Goal: Communication & Community: Participate in discussion

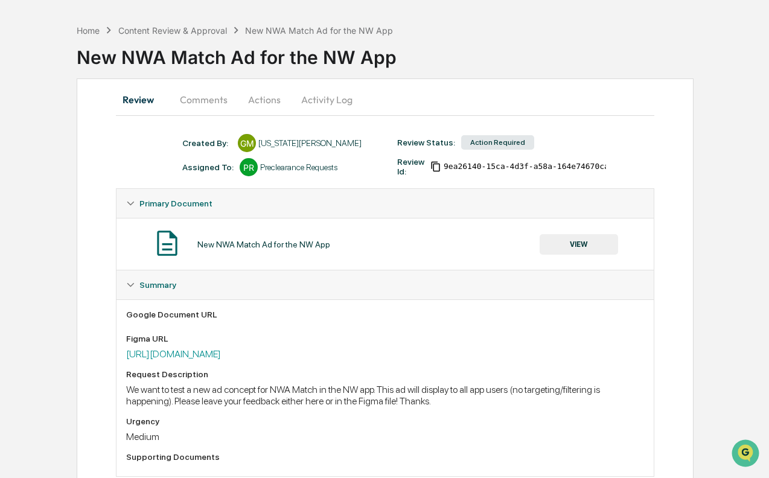
scroll to position [82, 0]
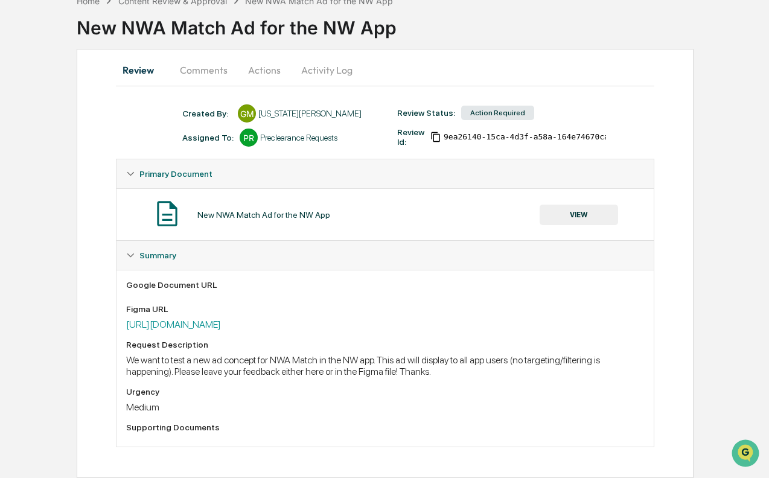
click at [244, 363] on div "We want to test a new ad concept for NWA Match in the NW app. This ad will disp…" at bounding box center [385, 365] width 518 height 23
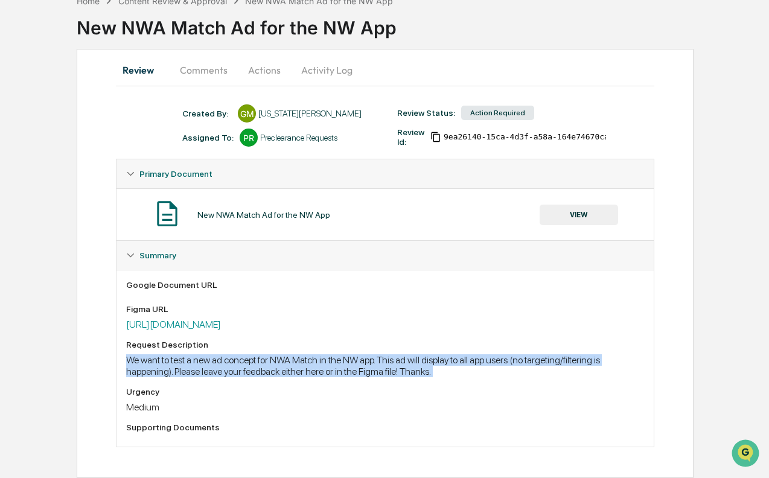
click at [244, 363] on div "We want to test a new ad concept for NWA Match in the NW app. This ad will disp…" at bounding box center [385, 365] width 518 height 23
click at [199, 319] on link "https://www.figma.com/design/GTLSeGI3t6tfLMUbMIevU8/-Marketplace--14.0.0-Config…" at bounding box center [173, 324] width 95 height 11
click at [212, 59] on button "Comments" at bounding box center [203, 70] width 67 height 29
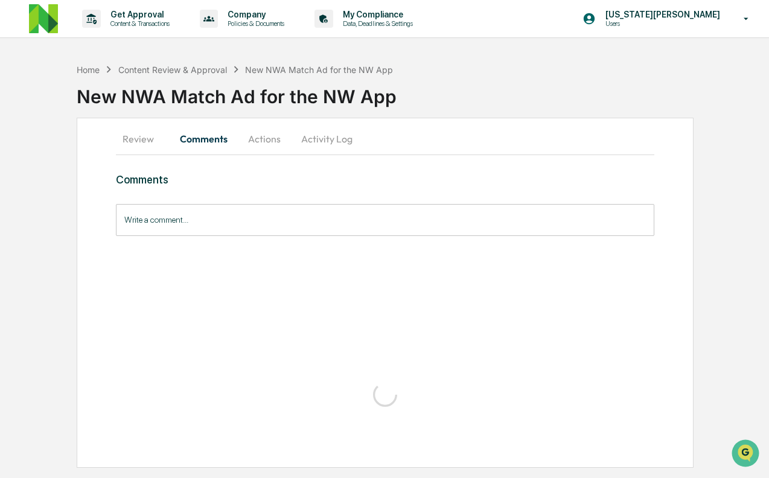
scroll to position [0, 0]
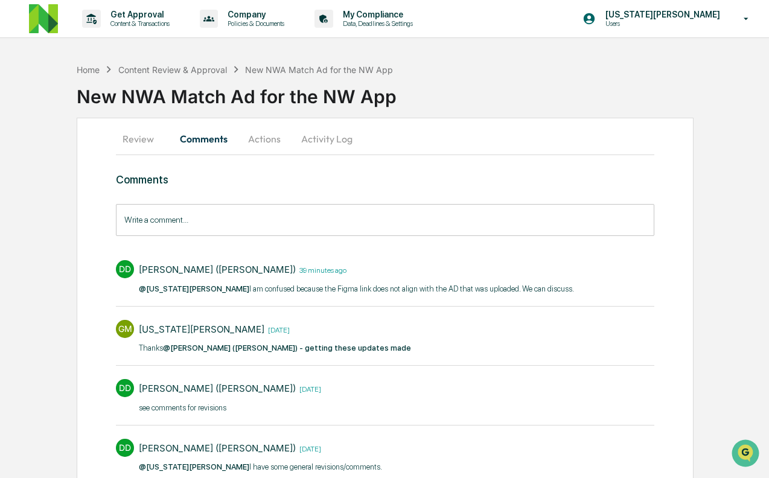
click at [213, 285] on p "@Georgia McIntyre I am confused because the Figma link does not align with the …" at bounding box center [356, 289] width 435 height 12
click at [224, 338] on div "Georgia McIntyre 3 months ago" at bounding box center [275, 329] width 272 height 19
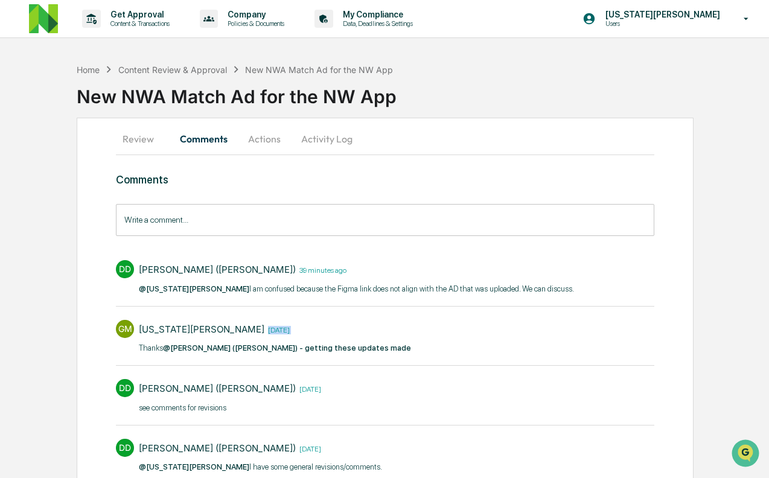
click at [224, 338] on div "Georgia McIntyre 3 months ago" at bounding box center [275, 329] width 272 height 19
click at [160, 138] on button "Review" at bounding box center [143, 138] width 54 height 29
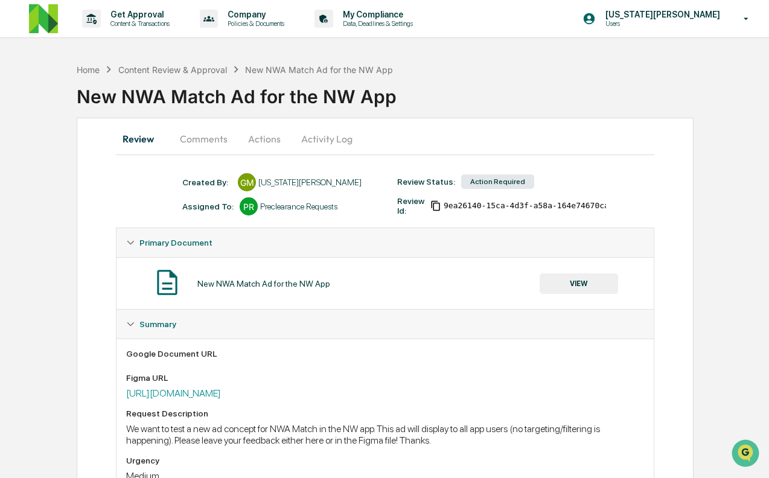
scroll to position [82, 0]
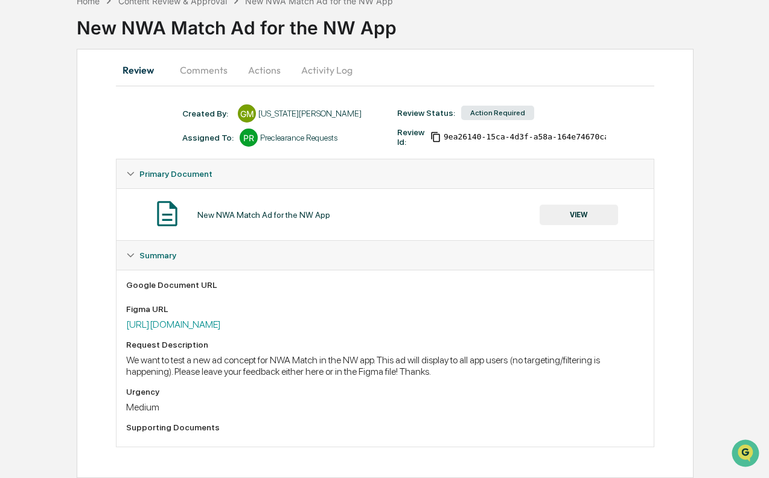
click at [198, 56] on button "Comments" at bounding box center [203, 70] width 67 height 29
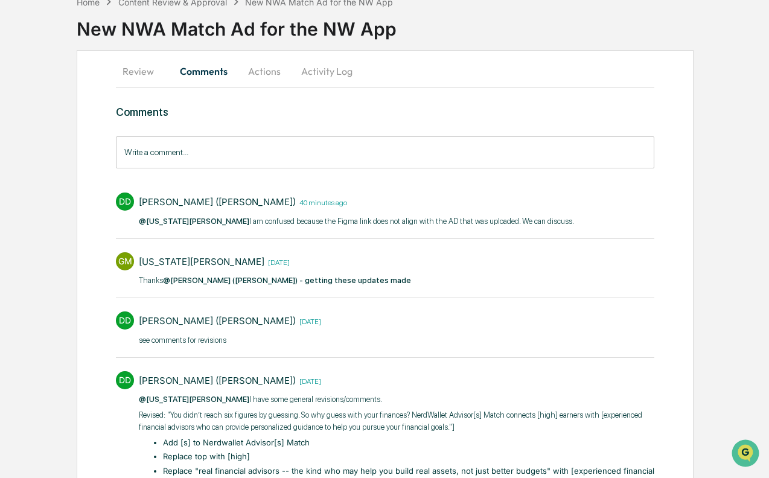
scroll to position [174, 0]
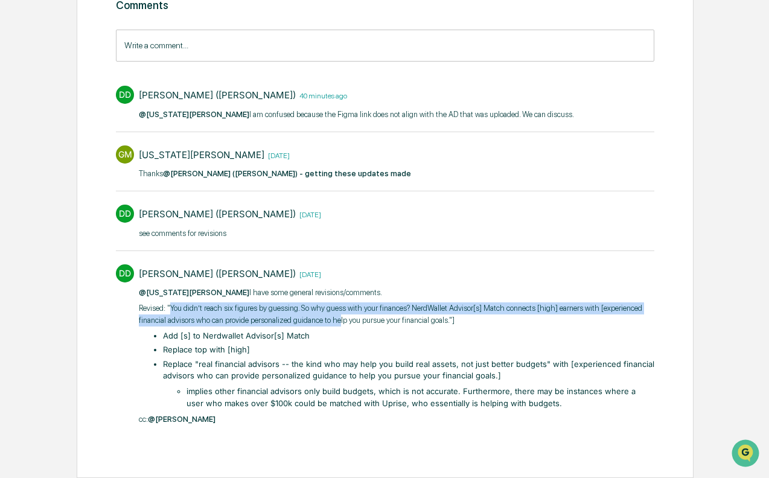
drag, startPoint x: 175, startPoint y: 309, endPoint x: 434, endPoint y: 324, distance: 259.9
click at [434, 324] on p "Revised: "You didn’t reach six figures by guessing. So why guess with your fina…" at bounding box center [396, 314] width 515 height 24
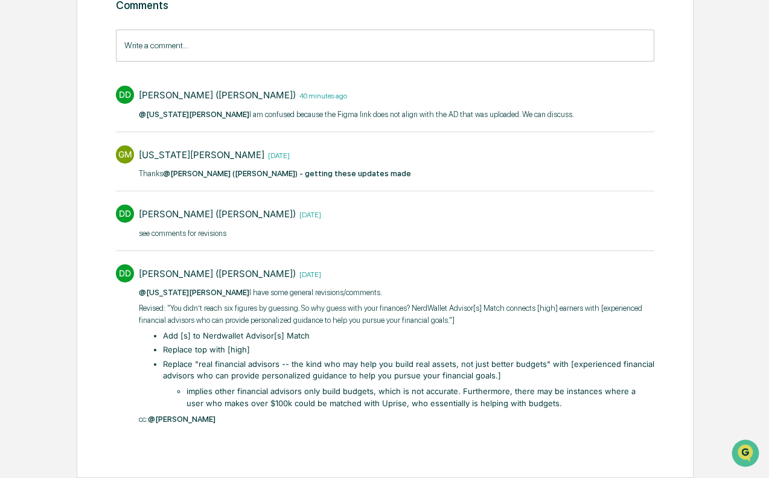
click at [252, 358] on li "Replace "real financial advisors -- the kind who may help you build real assets…" at bounding box center [408, 383] width 491 height 51
click at [234, 363] on li "Replace "real financial advisors -- the kind who may help you build real assets…" at bounding box center [408, 383] width 491 height 51
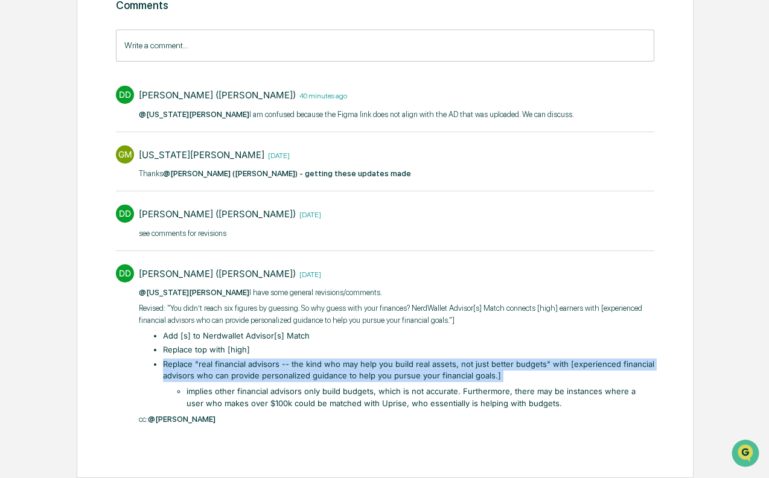
click at [234, 363] on li "Replace "real financial advisors -- the kind who may help you build real assets…" at bounding box center [408, 383] width 491 height 51
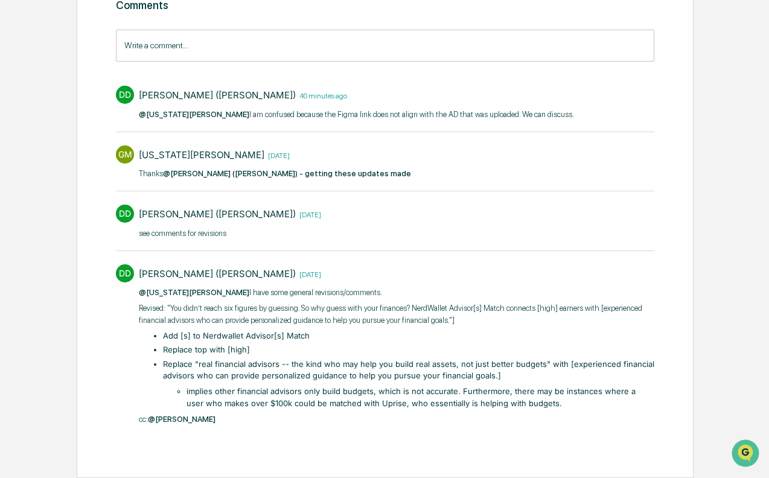
click at [218, 346] on li "Replace top with [high]" at bounding box center [408, 350] width 491 height 12
click at [200, 334] on li "Add [s] to Nerdwallet Advisor[s] Match" at bounding box center [408, 336] width 491 height 12
click at [178, 339] on li "Add [s] to Nerdwallet Advisor[s] Match" at bounding box center [408, 336] width 491 height 12
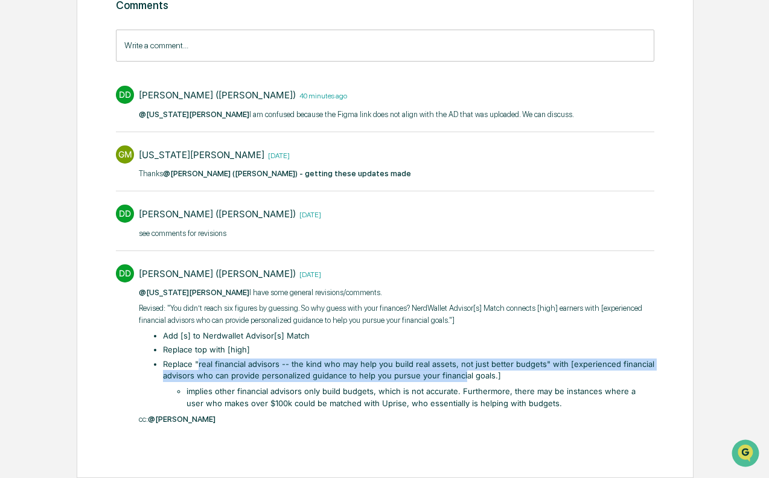
drag, startPoint x: 198, startPoint y: 366, endPoint x: 463, endPoint y: 381, distance: 265.3
click at [463, 381] on li "Replace "real financial advisors -- the kind who may help you build real assets…" at bounding box center [408, 383] width 491 height 51
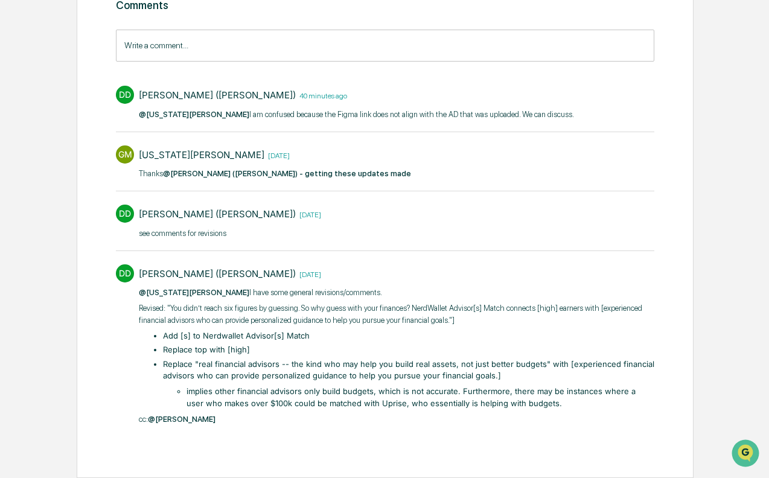
click at [485, 364] on li "Replace "real financial advisors -- the kind who may help you build real assets…" at bounding box center [408, 383] width 491 height 51
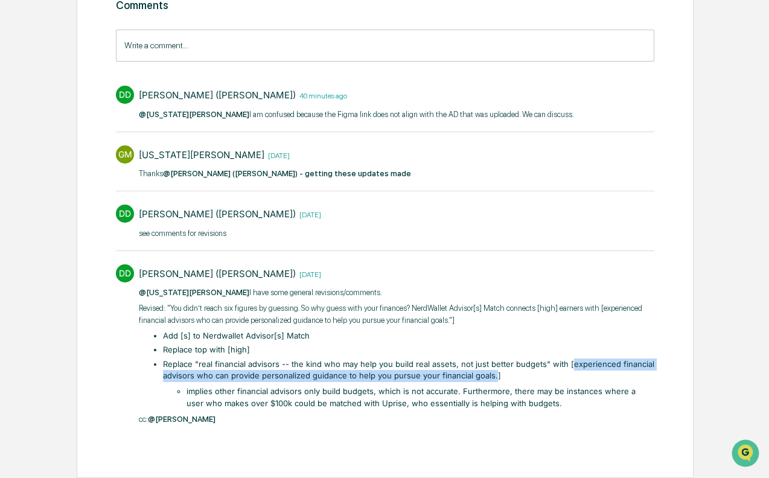
drag, startPoint x: 492, startPoint y: 375, endPoint x: 568, endPoint y: 359, distance: 77.2
click at [568, 359] on li "Replace "real financial advisors -- the kind who may help you build real assets…" at bounding box center [408, 383] width 491 height 51
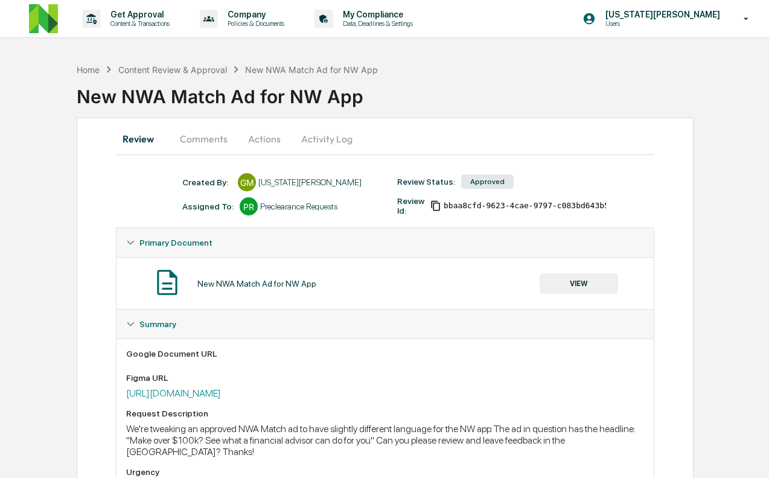
click at [201, 133] on button "Comments" at bounding box center [203, 138] width 67 height 29
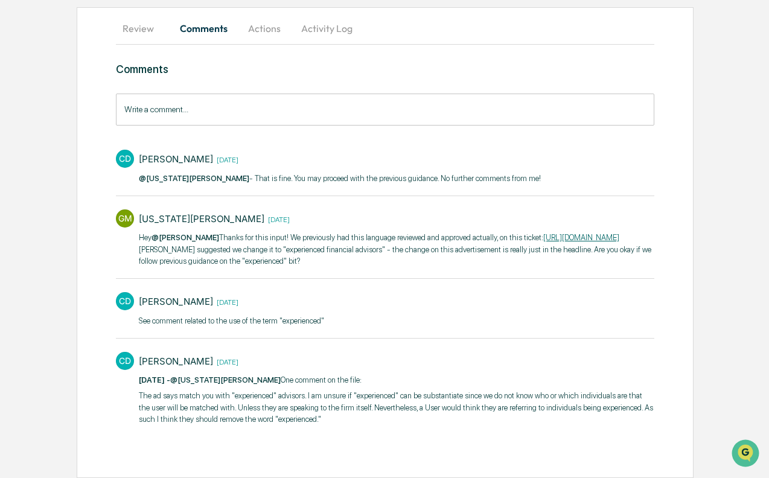
scroll to position [122, 0]
click at [387, 415] on p "The ad says match you with "experienced" advisors. I am unsure if "experienced"…" at bounding box center [396, 408] width 515 height 36
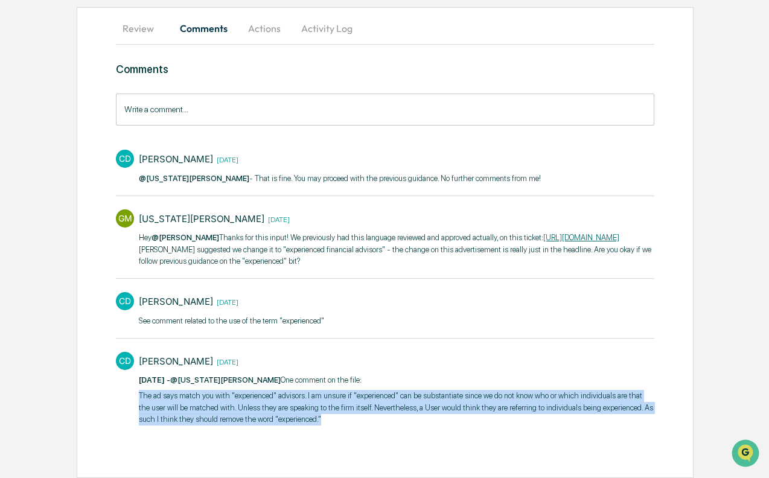
click at [387, 415] on p "The ad says match you with "experienced" advisors. I am unsure if "experienced"…" at bounding box center [396, 408] width 515 height 36
click at [136, 18] on button "Review" at bounding box center [143, 28] width 54 height 29
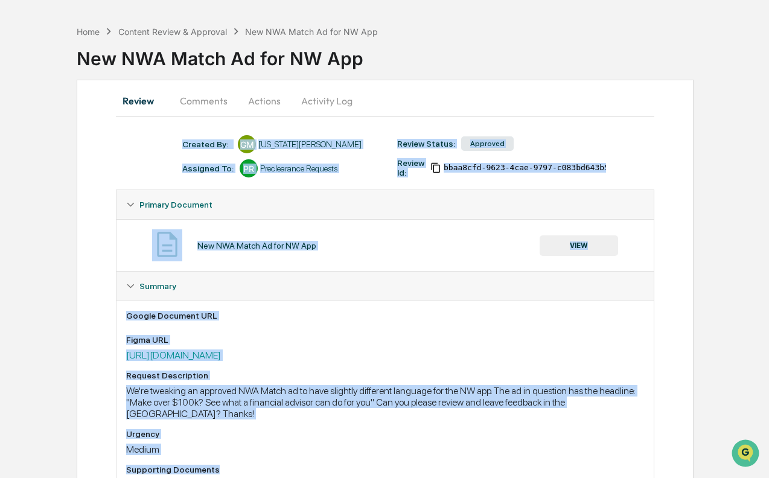
scroll to position [93, 0]
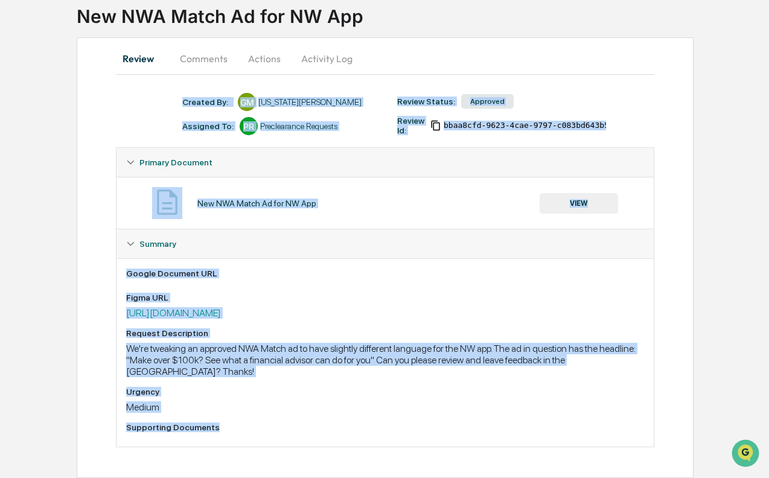
click at [338, 214] on div "New NWA Match Ad for NW App VIEW" at bounding box center [384, 203] width 537 height 52
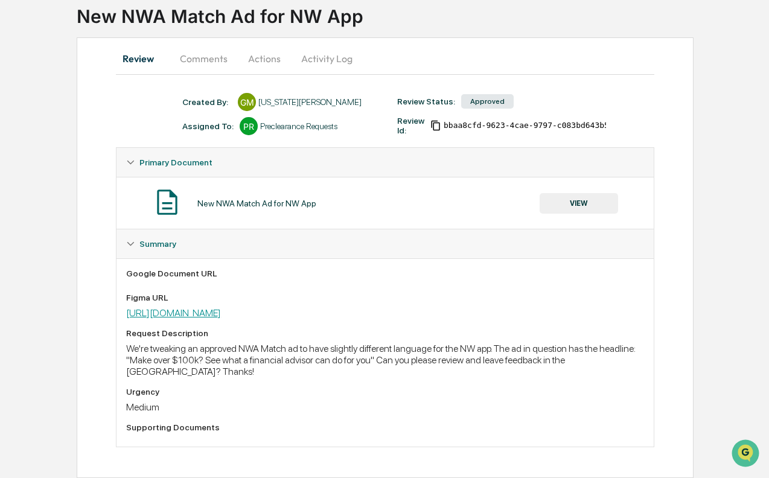
click at [211, 307] on link "[URL][DOMAIN_NAME]" at bounding box center [173, 312] width 95 height 11
click at [366, 340] on div "Request Description We're tweaking an approved NWA Match ad to have slightly di…" at bounding box center [385, 352] width 518 height 49
click at [188, 44] on button "Comments" at bounding box center [203, 58] width 67 height 29
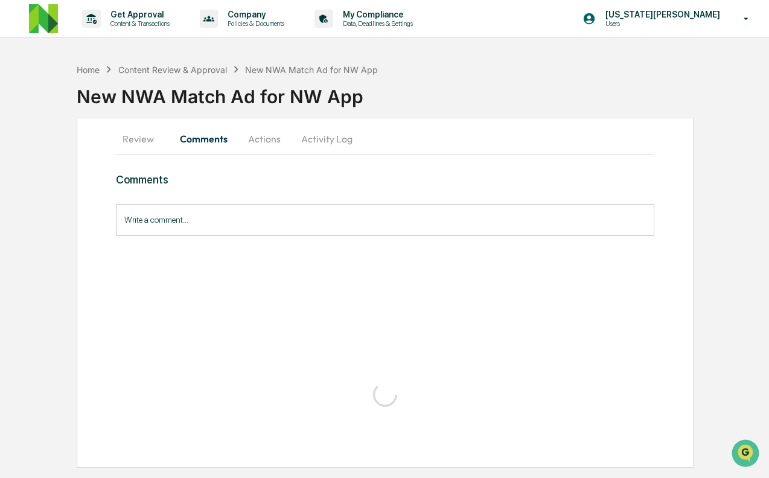
scroll to position [0, 0]
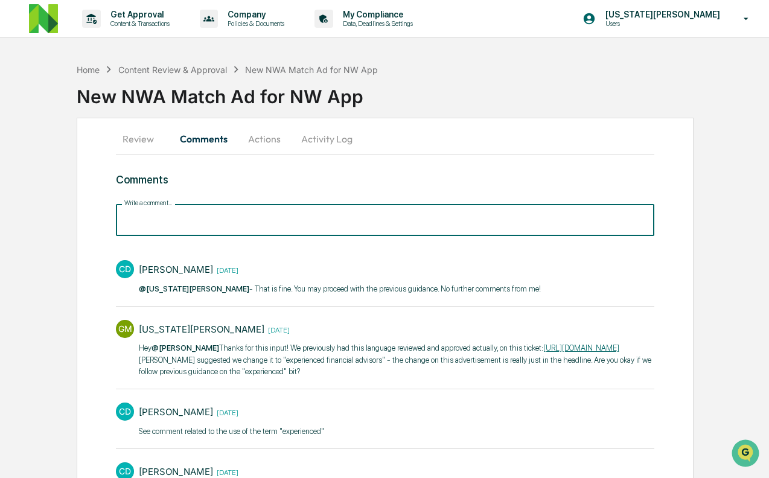
click at [252, 209] on input "Write a comment..." at bounding box center [385, 220] width 538 height 32
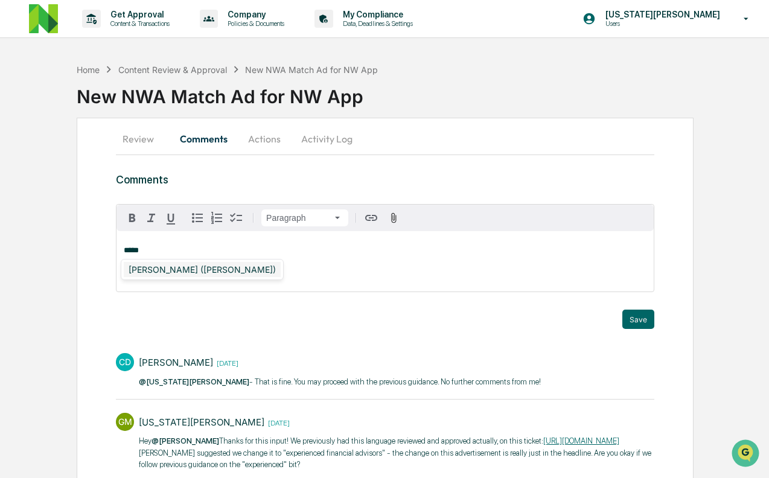
click at [177, 267] on div "[PERSON_NAME] ([PERSON_NAME])" at bounding box center [202, 269] width 157 height 15
drag, startPoint x: 329, startPoint y: 258, endPoint x: 322, endPoint y: 216, distance: 42.9
click at [322, 216] on div "**********" at bounding box center [384, 248] width 537 height 87
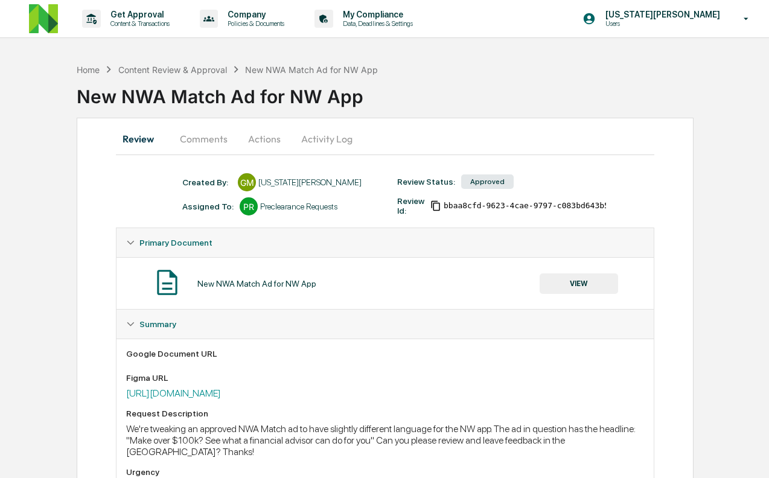
click at [194, 132] on button "Comments" at bounding box center [203, 138] width 67 height 29
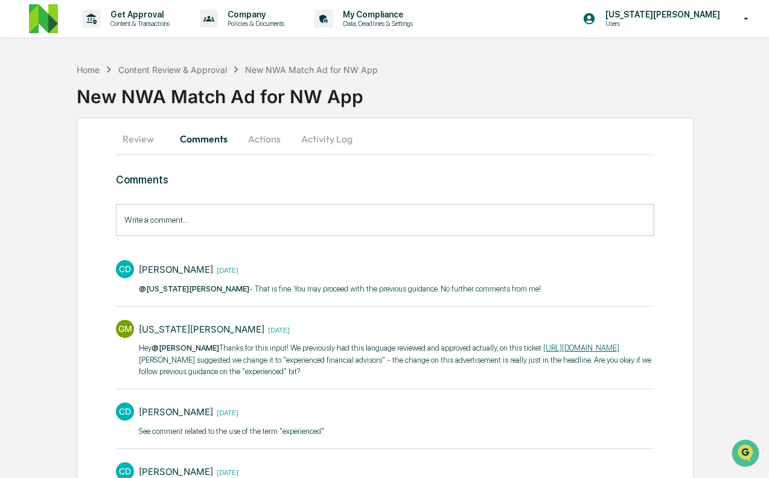
click at [310, 103] on div "New NWA Match Ad for NW App" at bounding box center [423, 91] width 692 height 31
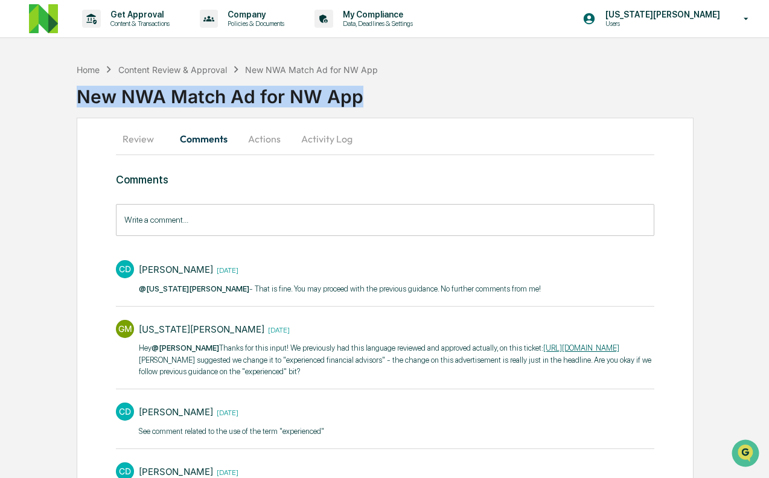
click at [310, 103] on div "New NWA Match Ad for NW App" at bounding box center [423, 91] width 692 height 31
click at [226, 100] on div "New NWA Match Ad for NW App" at bounding box center [423, 91] width 692 height 31
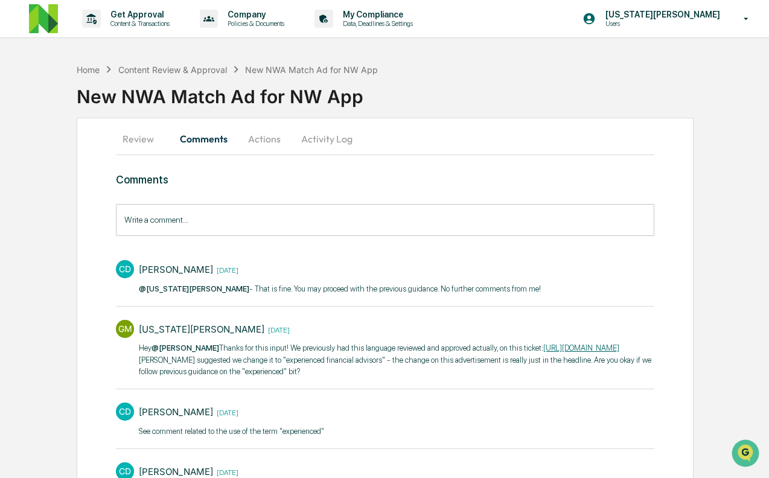
click at [378, 285] on p "@[US_STATE][PERSON_NAME] - That is fine. You may proceed with the previous guid…" at bounding box center [340, 289] width 402 height 12
click at [384, 291] on p "@[US_STATE][PERSON_NAME] - That is fine. You may proceed with the previous guid…" at bounding box center [340, 289] width 402 height 12
click at [543, 352] on link "[URL][DOMAIN_NAME]" at bounding box center [581, 347] width 76 height 9
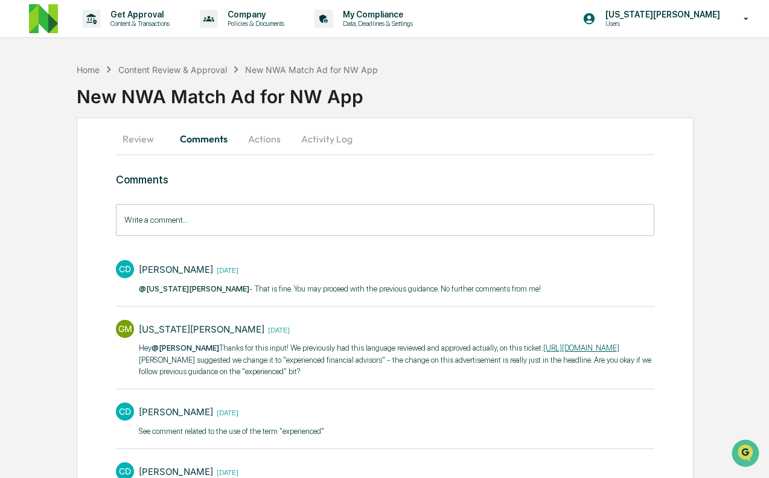
click at [337, 378] on p "Hey @Christopher Dingler Thanks for this input! We previously had this language…" at bounding box center [396, 360] width 515 height 36
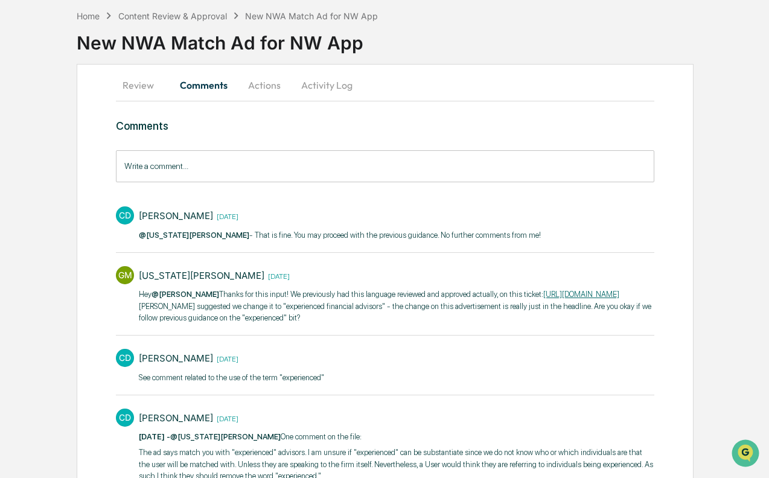
scroll to position [107, 0]
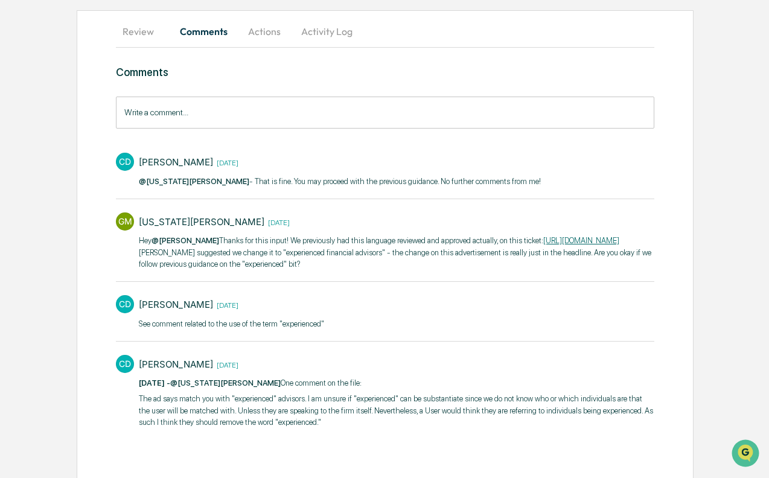
click at [290, 357] on div "CD Christopher Dingler 2 months ago @Georgia McIntyre - That is fine. You may p…" at bounding box center [385, 289] width 538 height 285
click at [300, 373] on div "Christopher Dingler 2 months ago" at bounding box center [396, 364] width 515 height 19
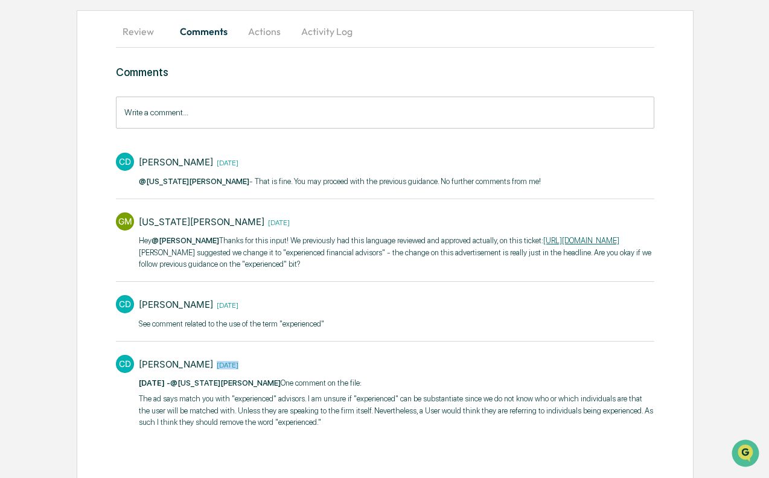
click at [300, 373] on div "Christopher Dingler 2 months ago" at bounding box center [396, 364] width 515 height 19
click at [316, 389] on p "7/22/2025 - ​ @Georgia McIntyre One comment on the file:" at bounding box center [396, 383] width 515 height 12
click at [331, 413] on p "The ad says match you with "experienced" advisors. I am unsure if "experienced"…" at bounding box center [396, 411] width 515 height 36
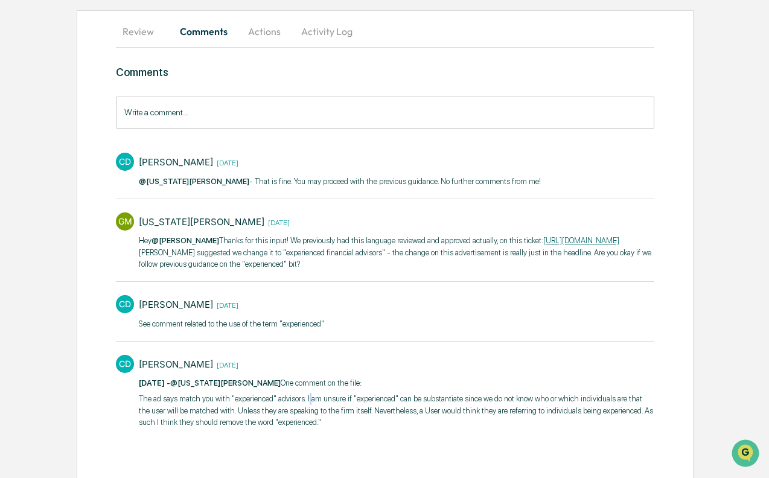
click at [331, 413] on p "The ad says match you with "experienced" advisors. I am unsure if "experienced"…" at bounding box center [396, 411] width 515 height 36
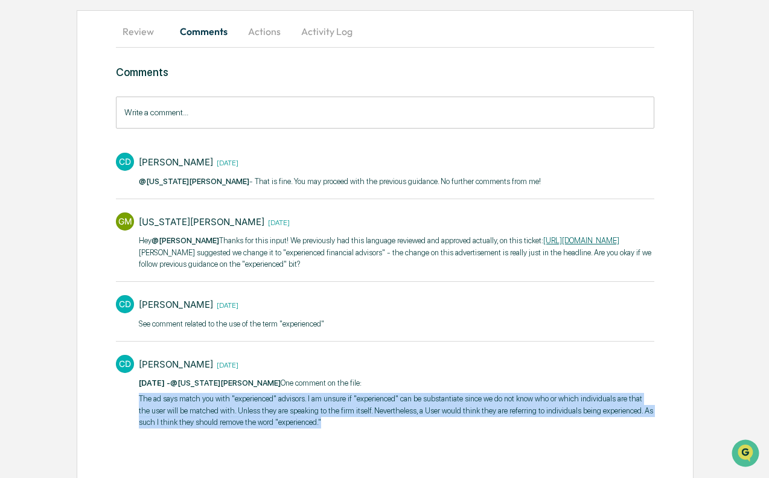
click at [331, 413] on p "The ad says match you with "experienced" advisors. I am unsure if "experienced"…" at bounding box center [396, 411] width 515 height 36
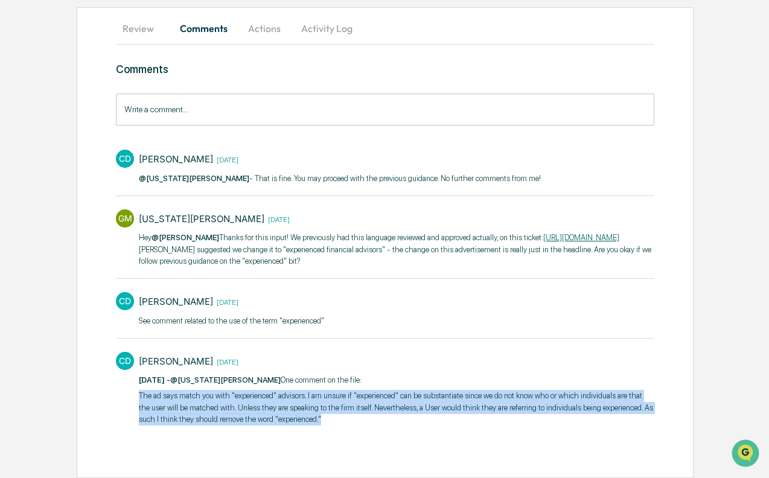
scroll to position [0, 0]
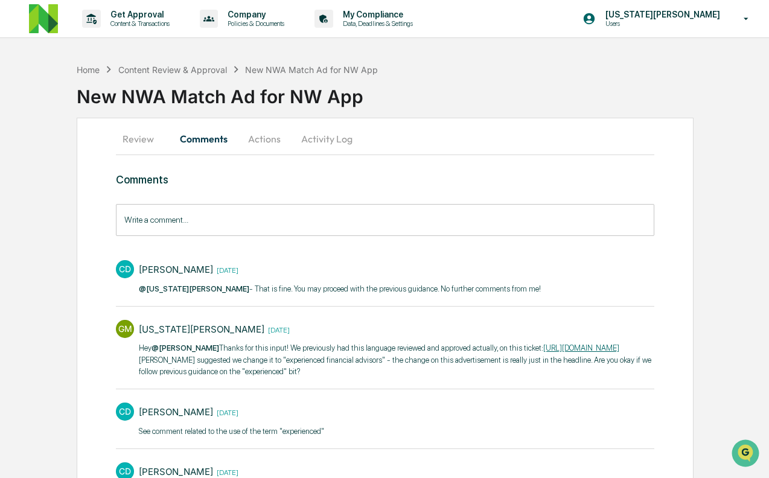
click at [150, 141] on button "Review" at bounding box center [143, 138] width 54 height 29
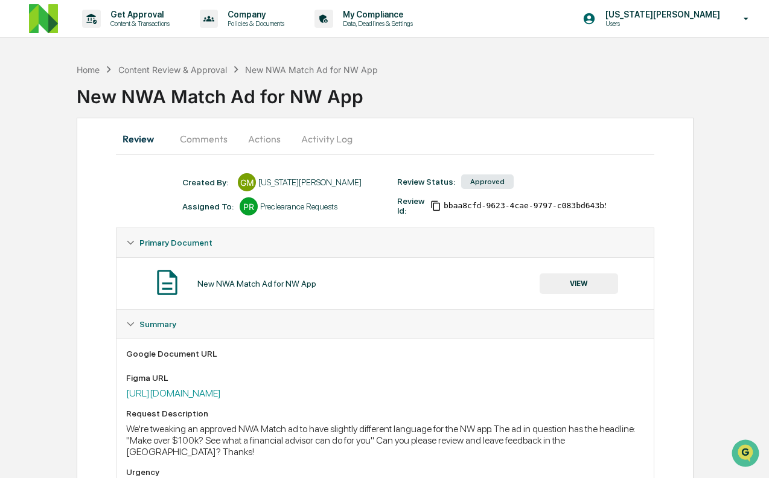
click at [325, 343] on div "Google Document URL Figma URL https://www.figma.com/design/GTLSeGI3t6tfLMUbMIev…" at bounding box center [384, 432] width 537 height 188
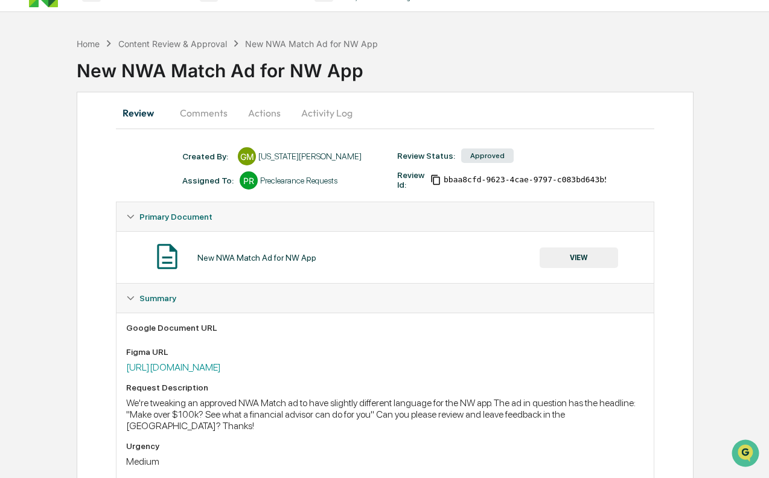
scroll to position [93, 0]
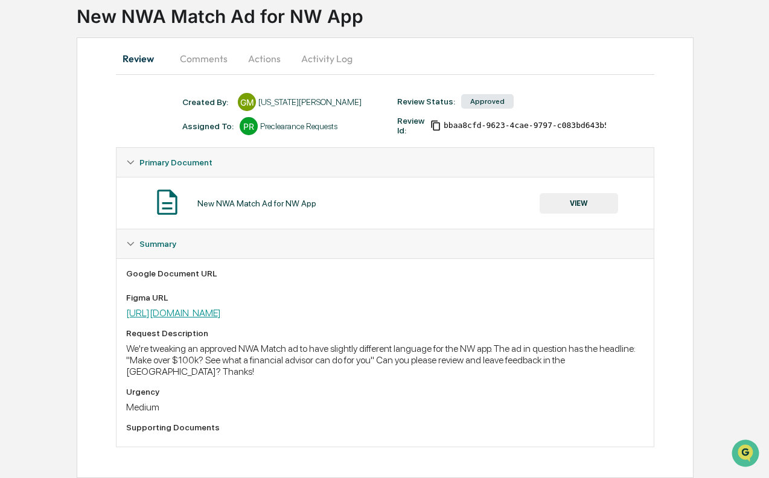
click at [221, 307] on link "[URL][DOMAIN_NAME]" at bounding box center [173, 312] width 95 height 11
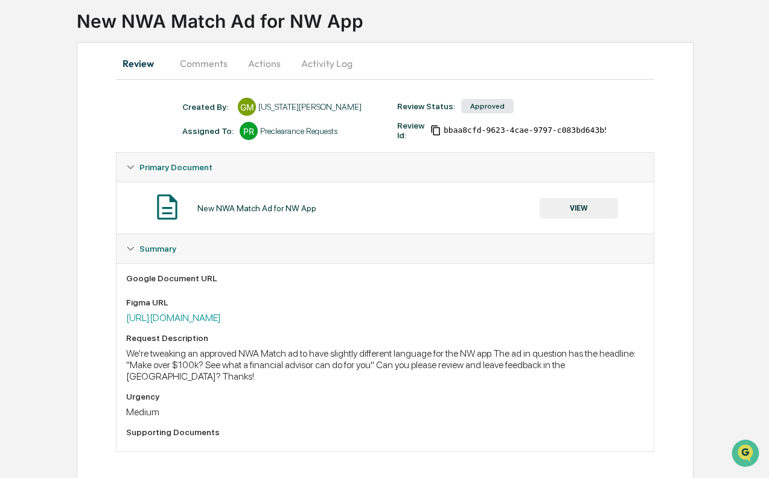
scroll to position [27, 0]
